Goal: Task Accomplishment & Management: Use online tool/utility

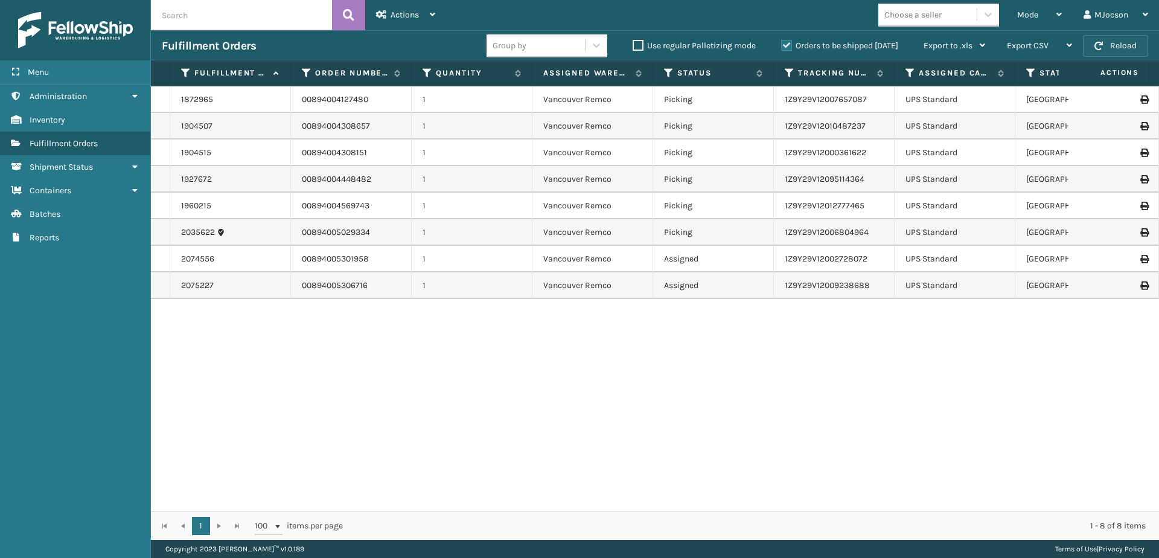
click at [1117, 48] on button "Reload" at bounding box center [1115, 46] width 65 height 22
click at [1117, 52] on button "Reload" at bounding box center [1115, 46] width 65 height 22
click at [1098, 40] on button "Reload" at bounding box center [1115, 46] width 65 height 22
click at [1131, 45] on button "Reload" at bounding box center [1115, 46] width 65 height 22
click at [1041, 13] on div "Mode" at bounding box center [1039, 15] width 45 height 30
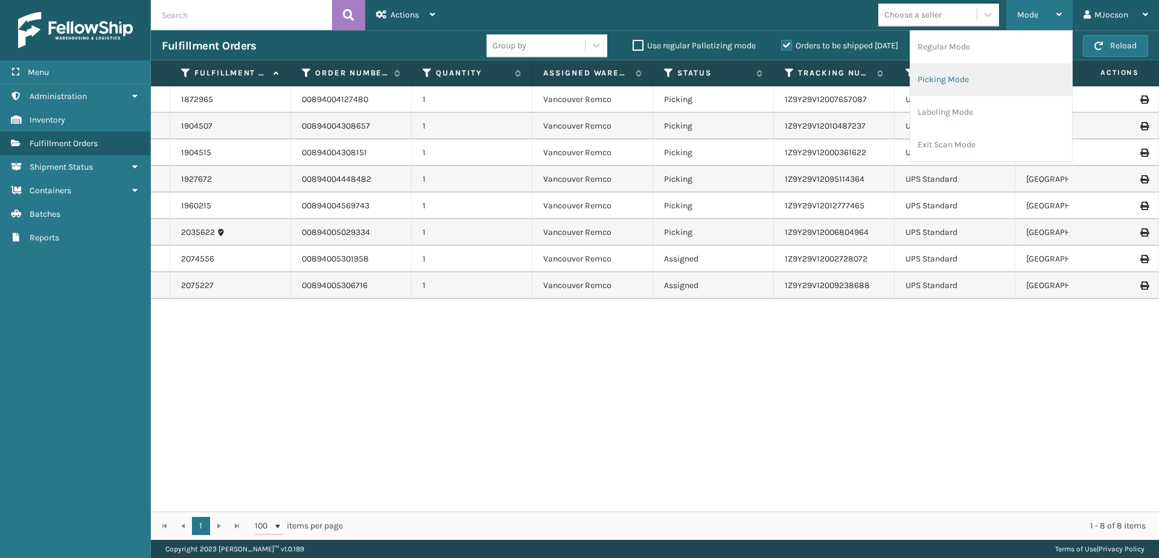
click at [981, 83] on li "Picking Mode" at bounding box center [991, 79] width 162 height 33
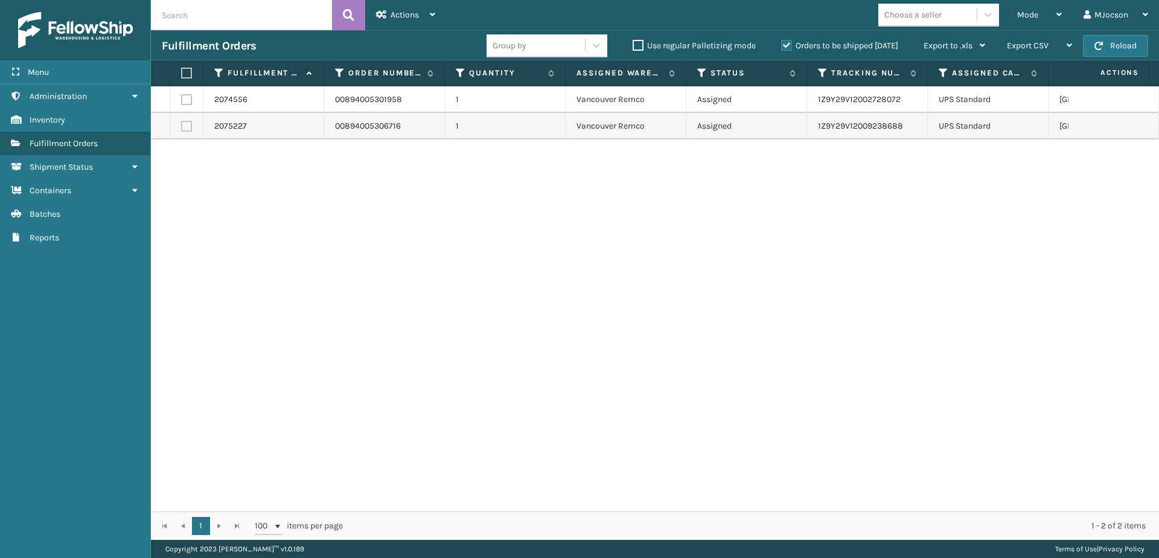
click at [187, 77] on label at bounding box center [184, 73] width 7 height 11
click at [182, 77] on input "checkbox" at bounding box center [181, 73] width 1 height 8
checkbox input "true"
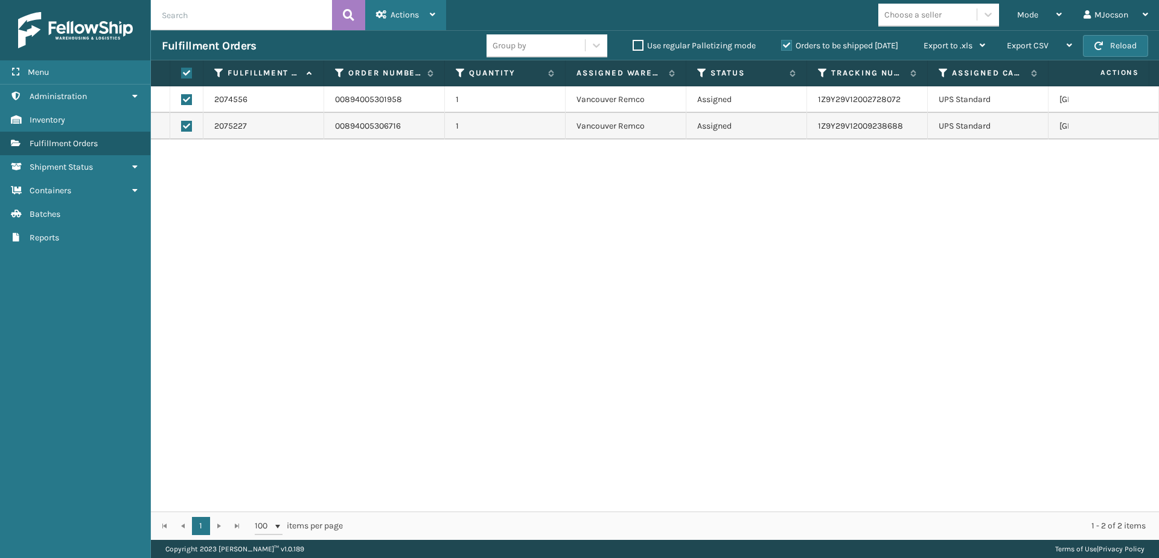
click at [401, 14] on span "Actions" at bounding box center [405, 15] width 28 height 10
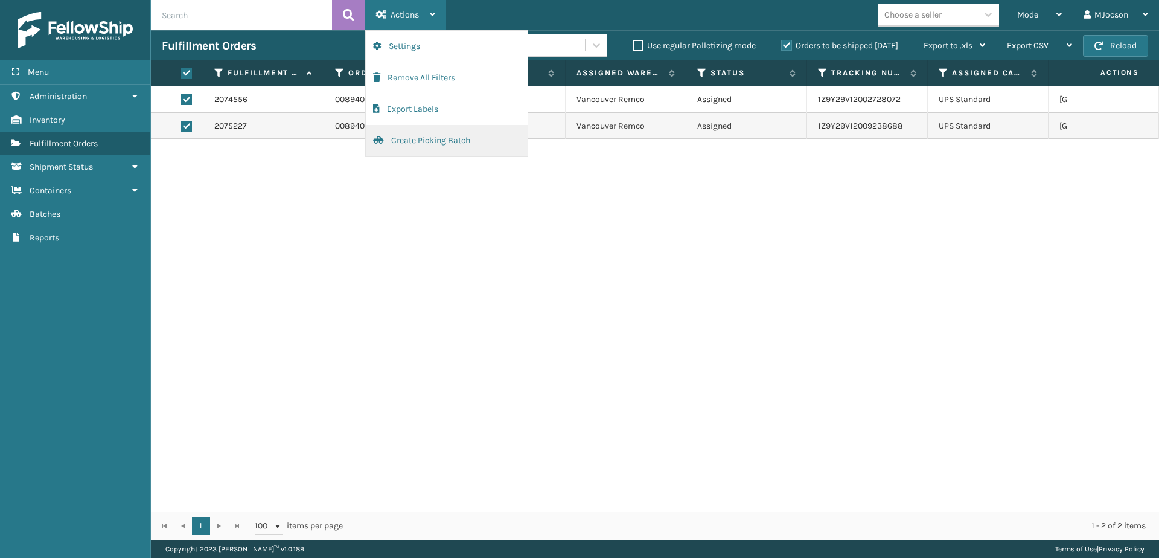
click at [414, 144] on button "Create Picking Batch" at bounding box center [447, 140] width 162 height 31
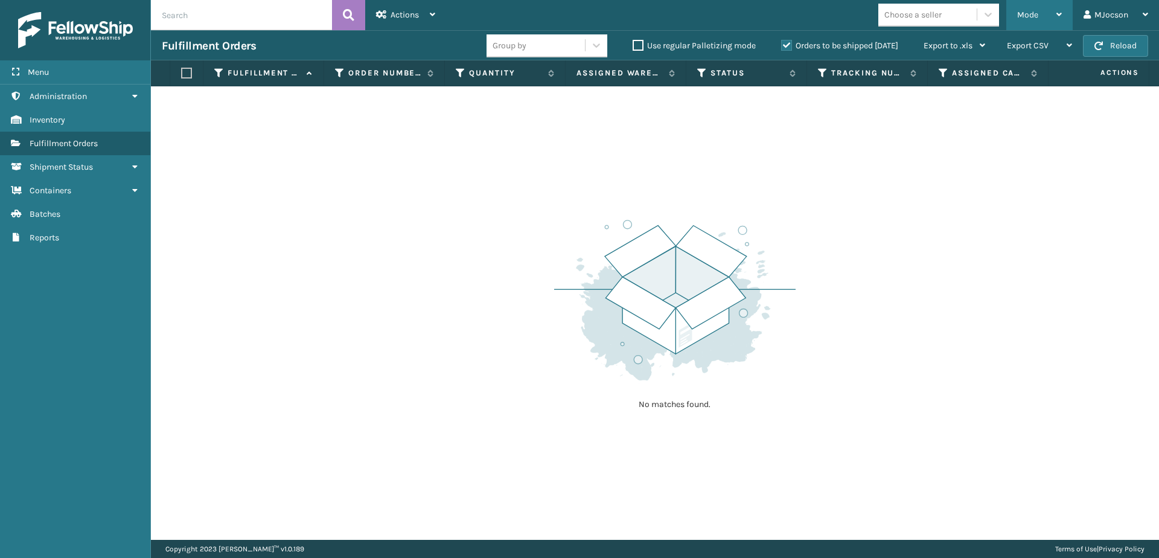
click at [1031, 12] on span "Mode" at bounding box center [1027, 15] width 21 height 10
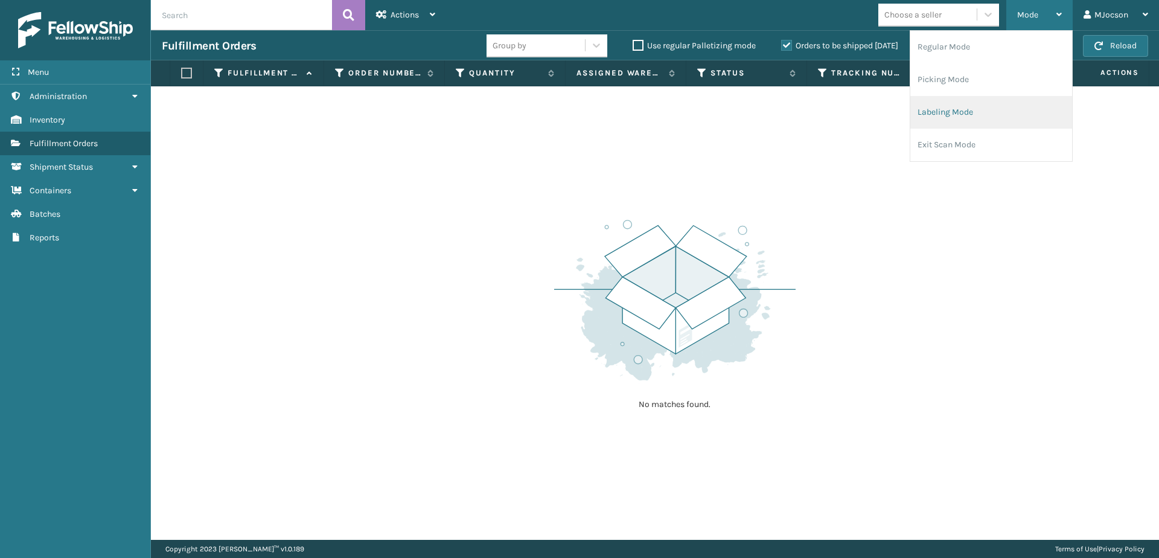
click at [931, 118] on li "Labeling Mode" at bounding box center [991, 112] width 162 height 33
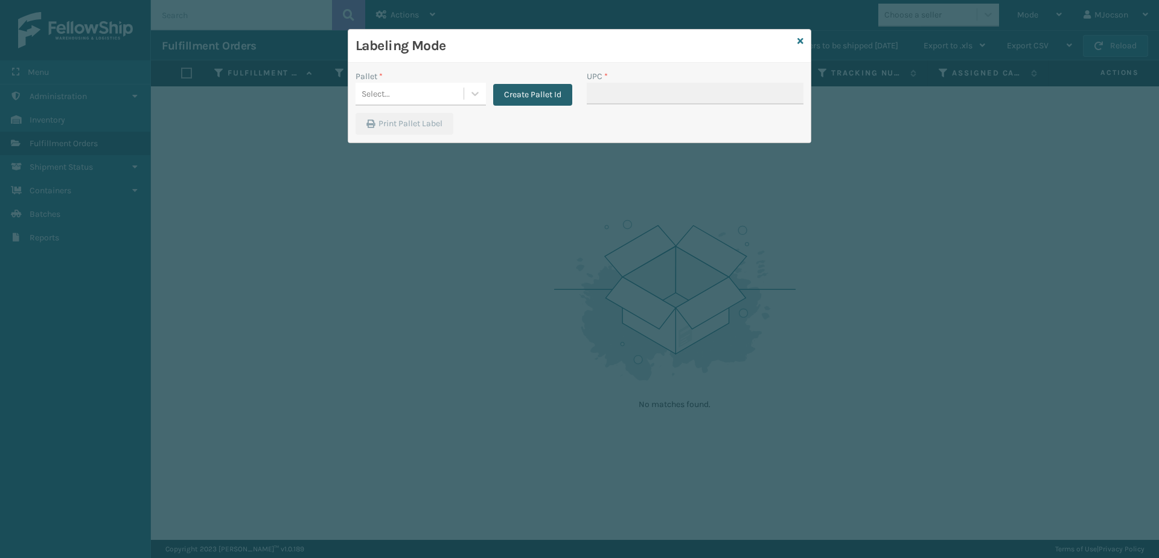
click at [534, 93] on button "Create Pallet Id" at bounding box center [532, 95] width 79 height 22
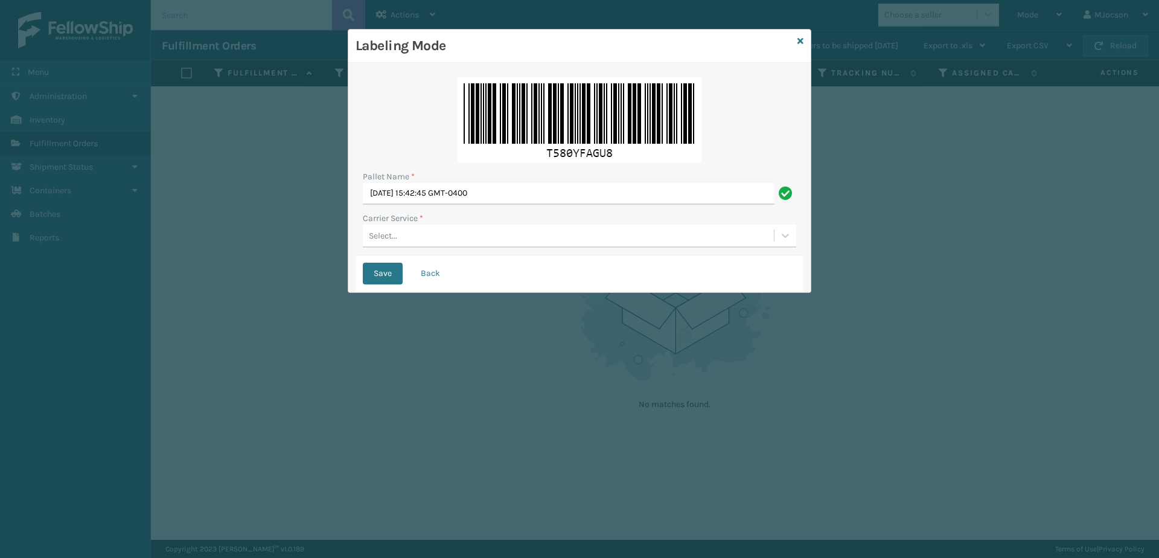
click at [380, 238] on div "Select..." at bounding box center [383, 235] width 28 height 13
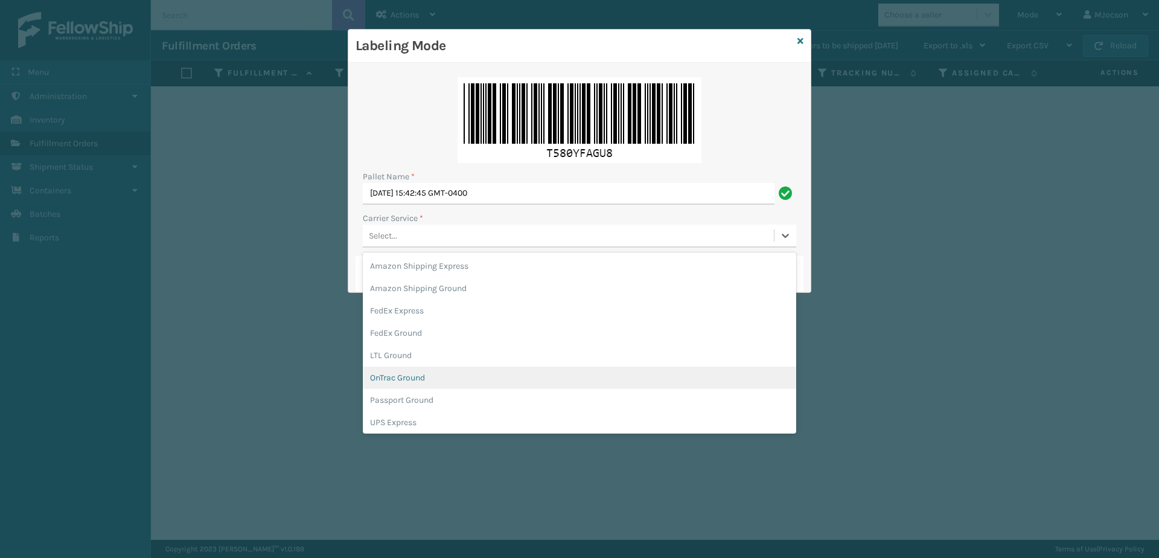
scroll to position [60, 0]
click at [415, 388] on div "UPS Ground" at bounding box center [579, 384] width 433 height 22
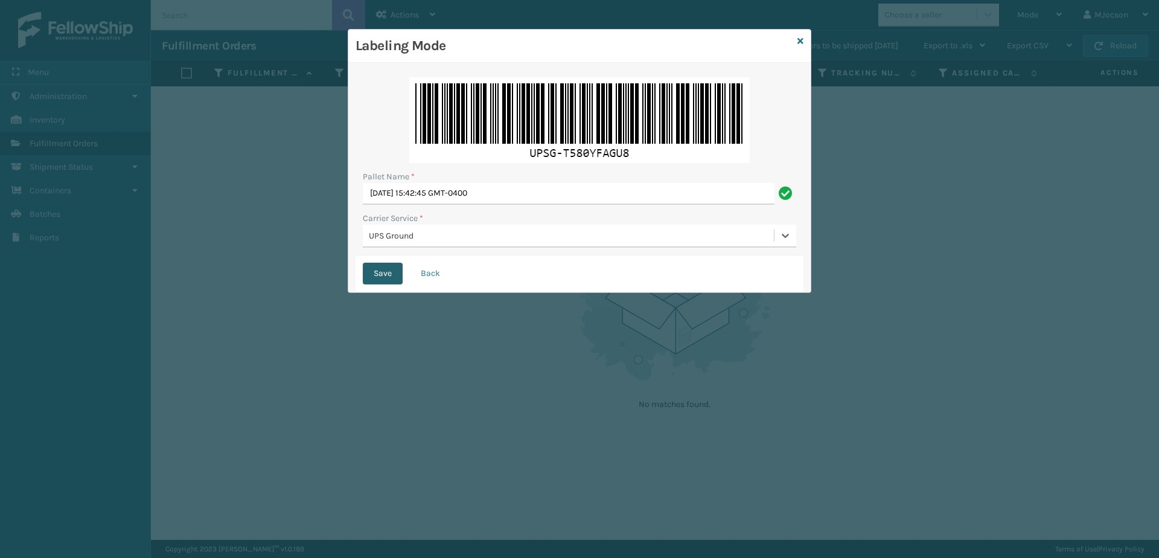
click at [374, 274] on button "Save" at bounding box center [383, 274] width 40 height 22
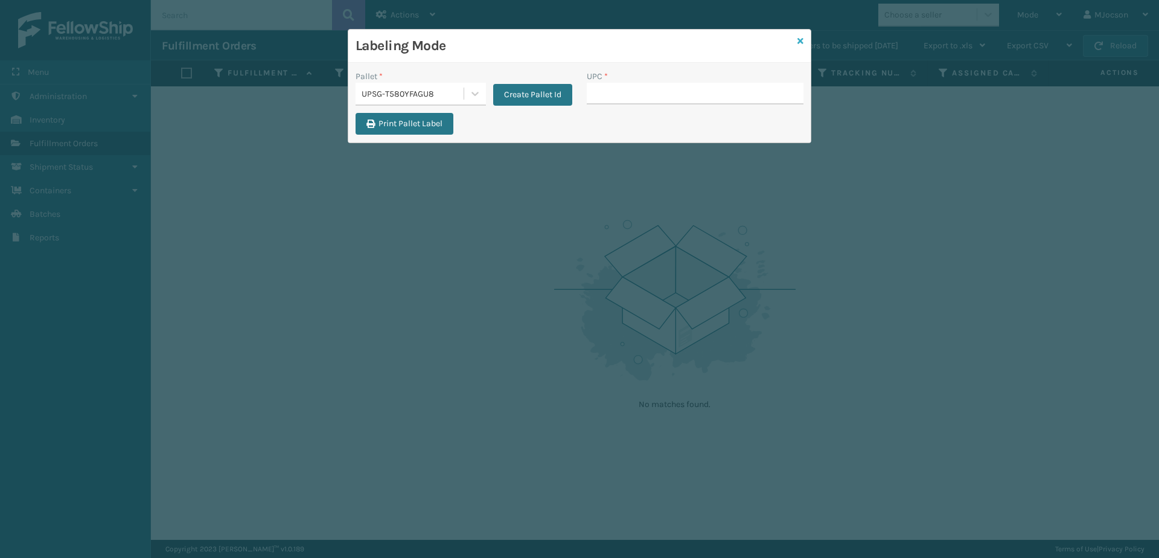
click at [797, 38] on div "Labeling Mode Pallet * UPSG-T580YFAGU8 Create Pallet Id UPC * Print Pallet Label" at bounding box center [580, 86] width 464 height 114
click at [799, 45] on link at bounding box center [800, 41] width 6 height 13
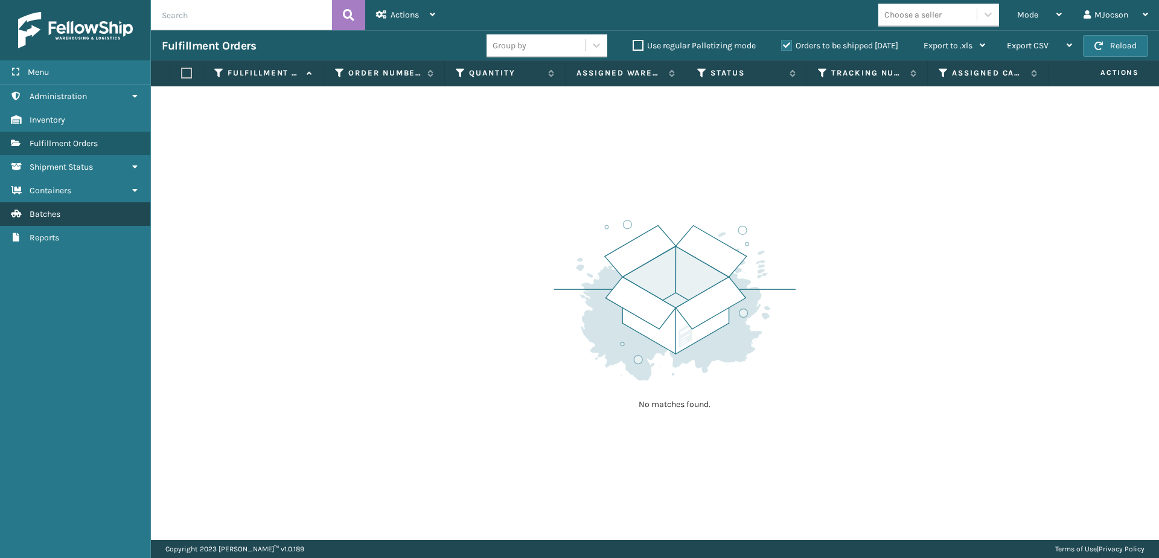
click at [51, 225] on link "Batches" at bounding box center [75, 214] width 150 height 24
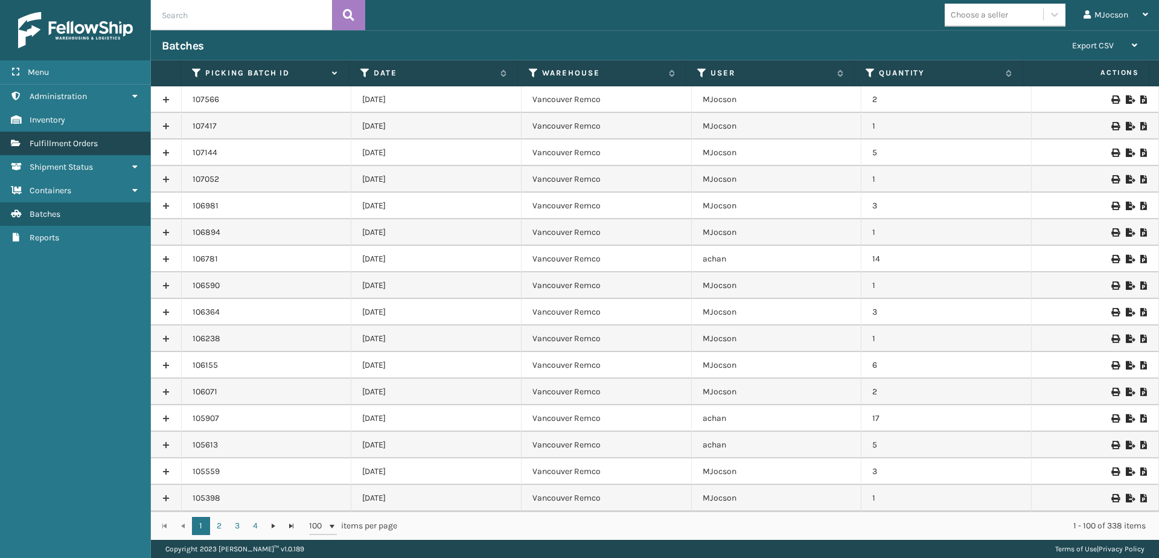
click at [71, 141] on span "Fulfillment Orders" at bounding box center [64, 143] width 68 height 10
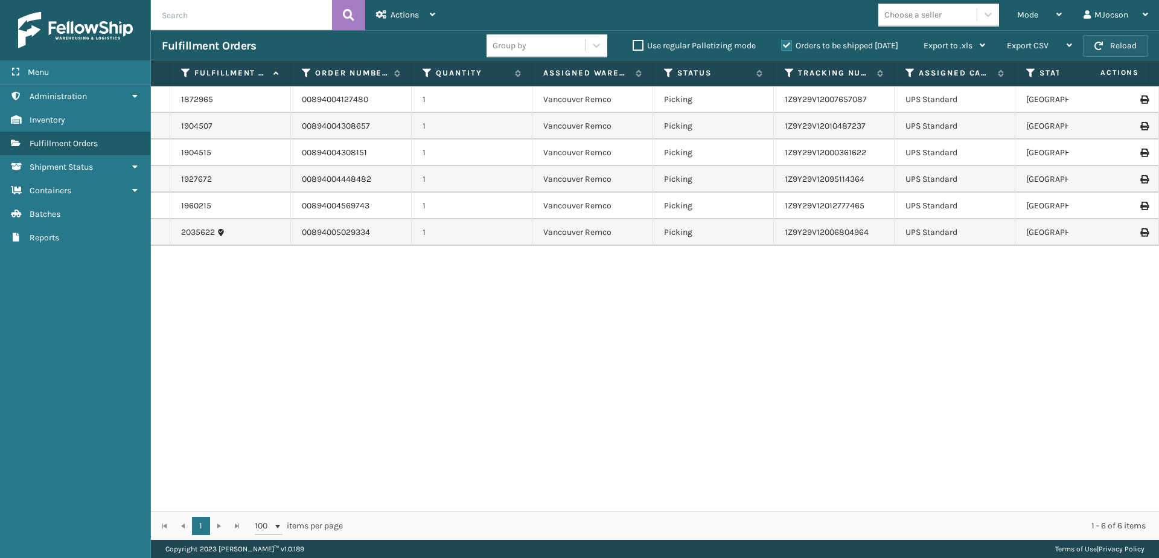
click at [1120, 48] on button "Reload" at bounding box center [1115, 46] width 65 height 22
